Goal: Task Accomplishment & Management: Use online tool/utility

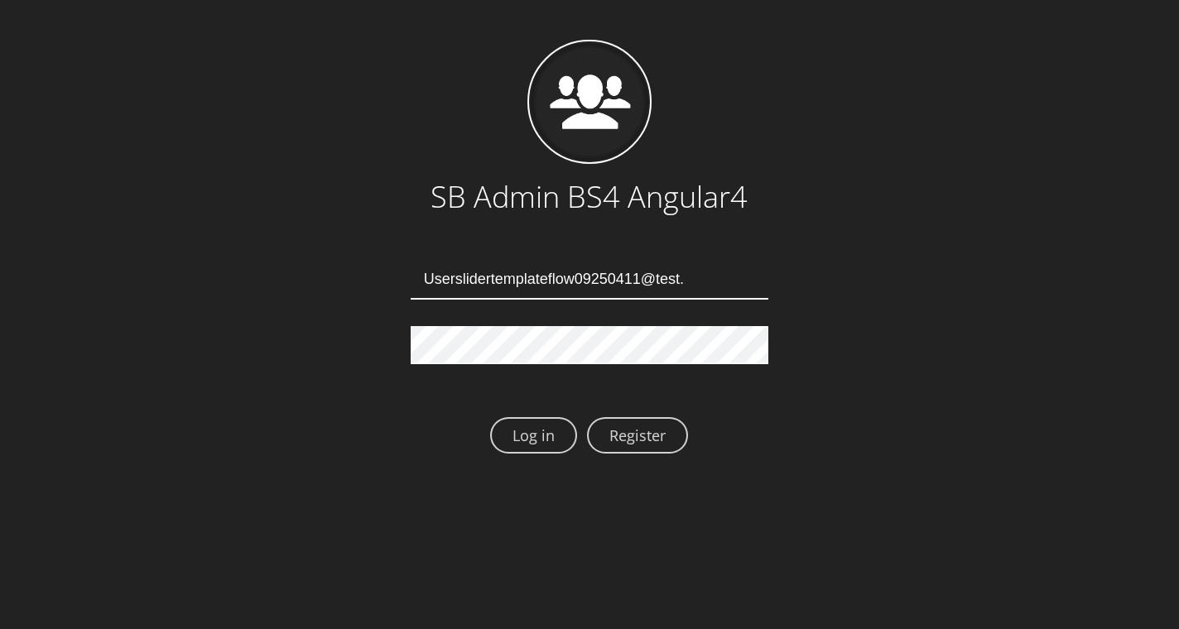
type input "[EMAIL_ADDRESS][DOMAIN_NAME]"
type input "Userslidertemplateflow09250415@test.qa"
